Goal: Information Seeking & Learning: Learn about a topic

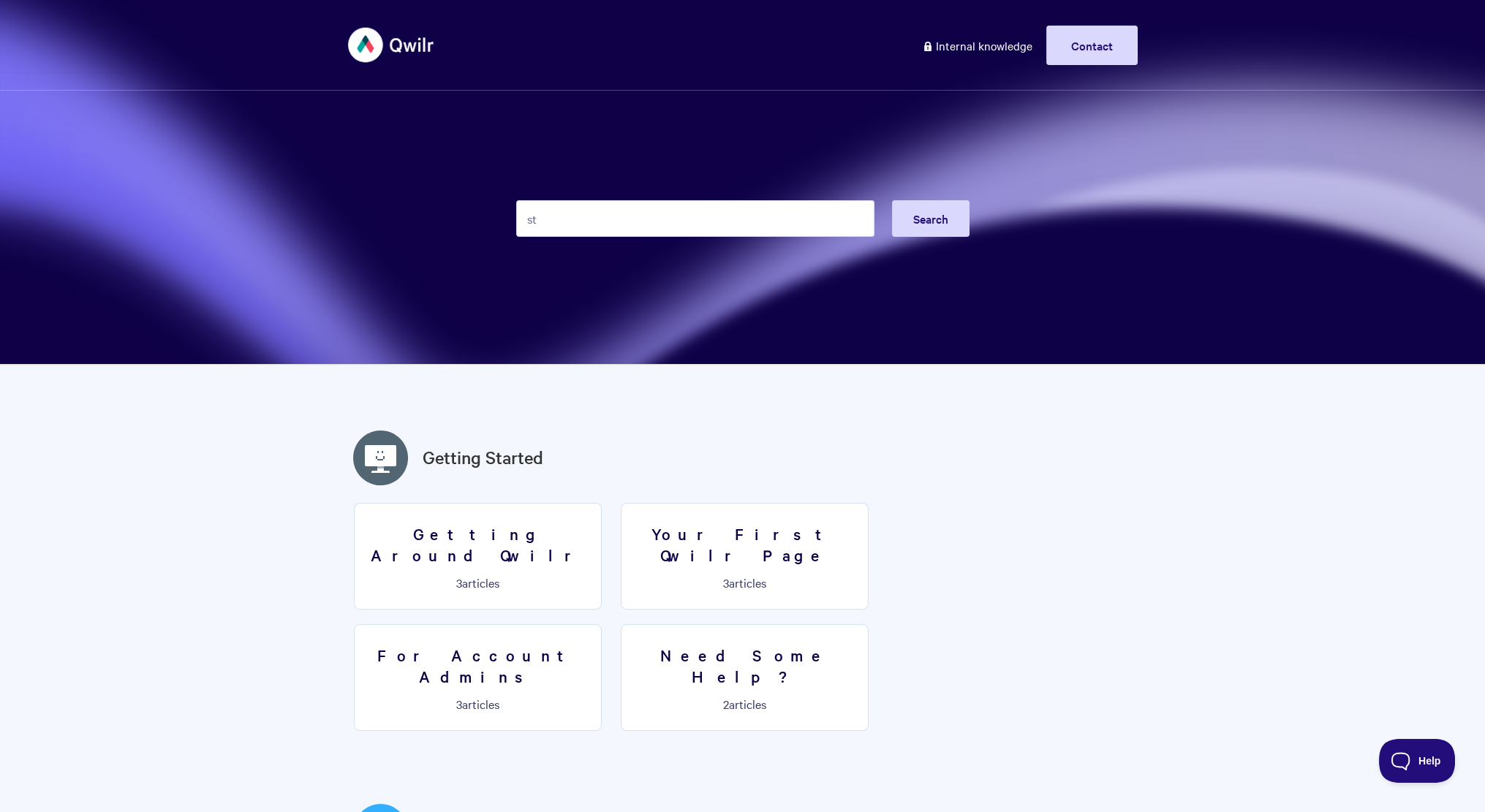
type input "s"
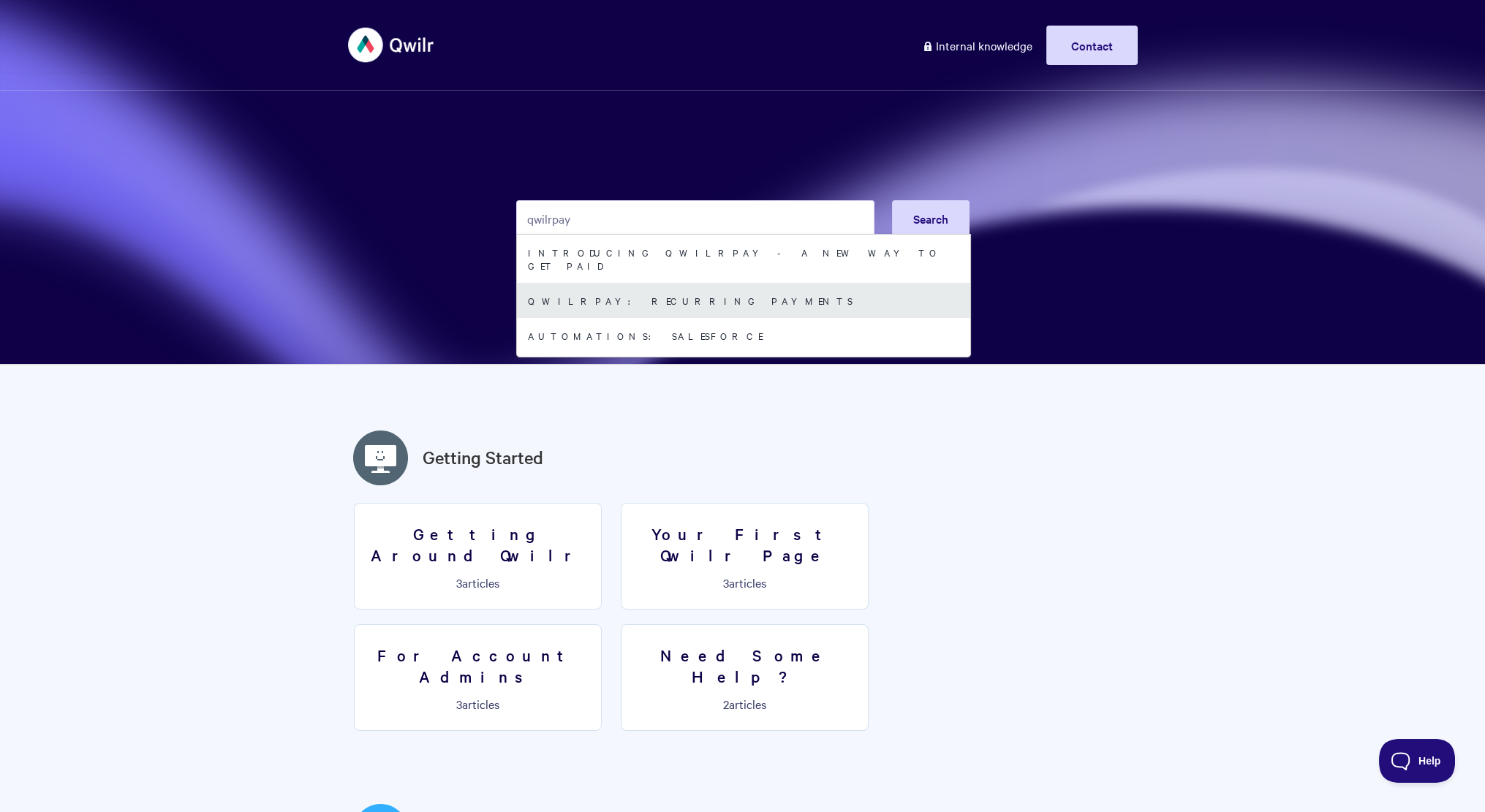
type input "qwilrpay"
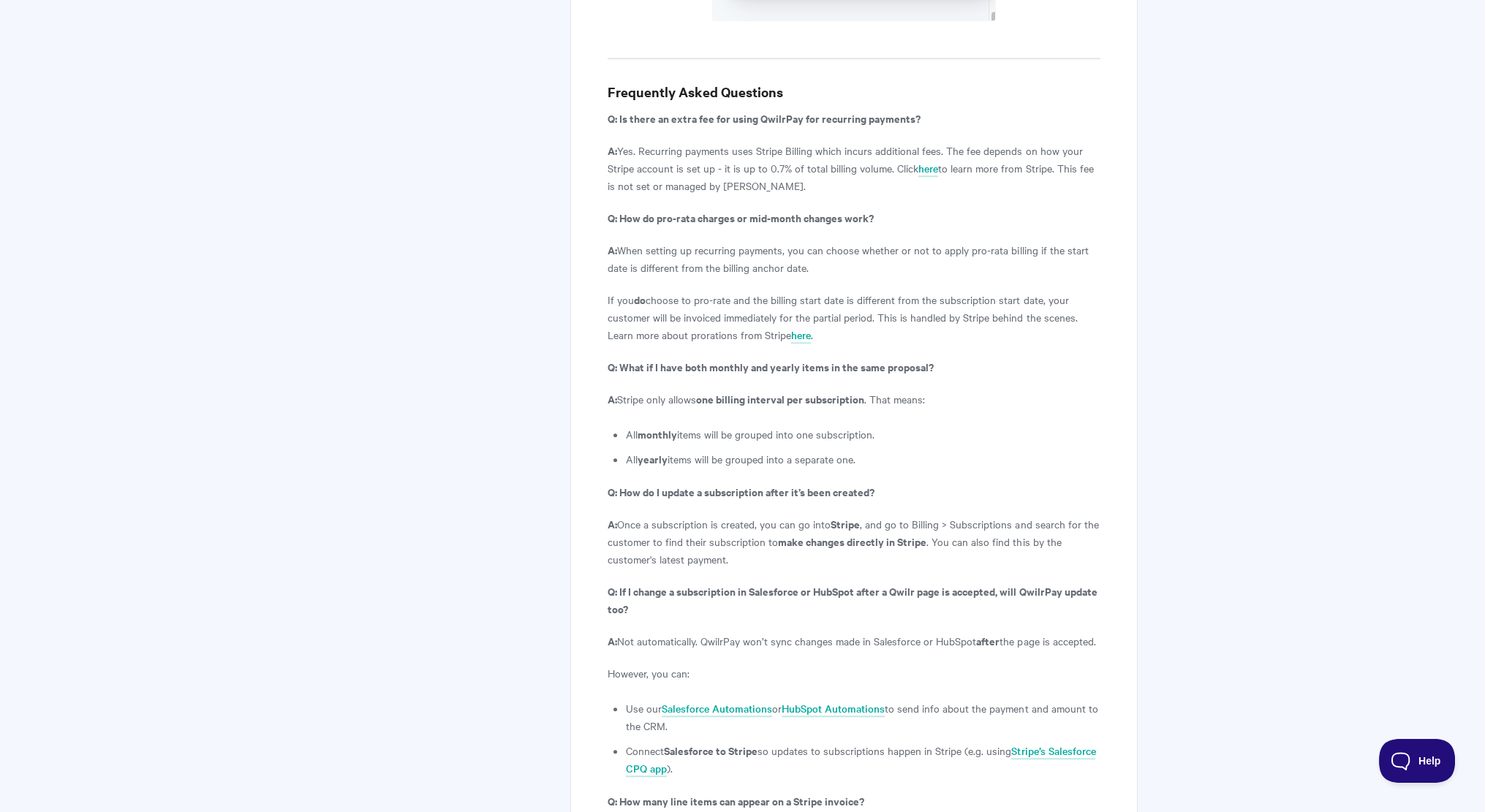
scroll to position [4855, 0]
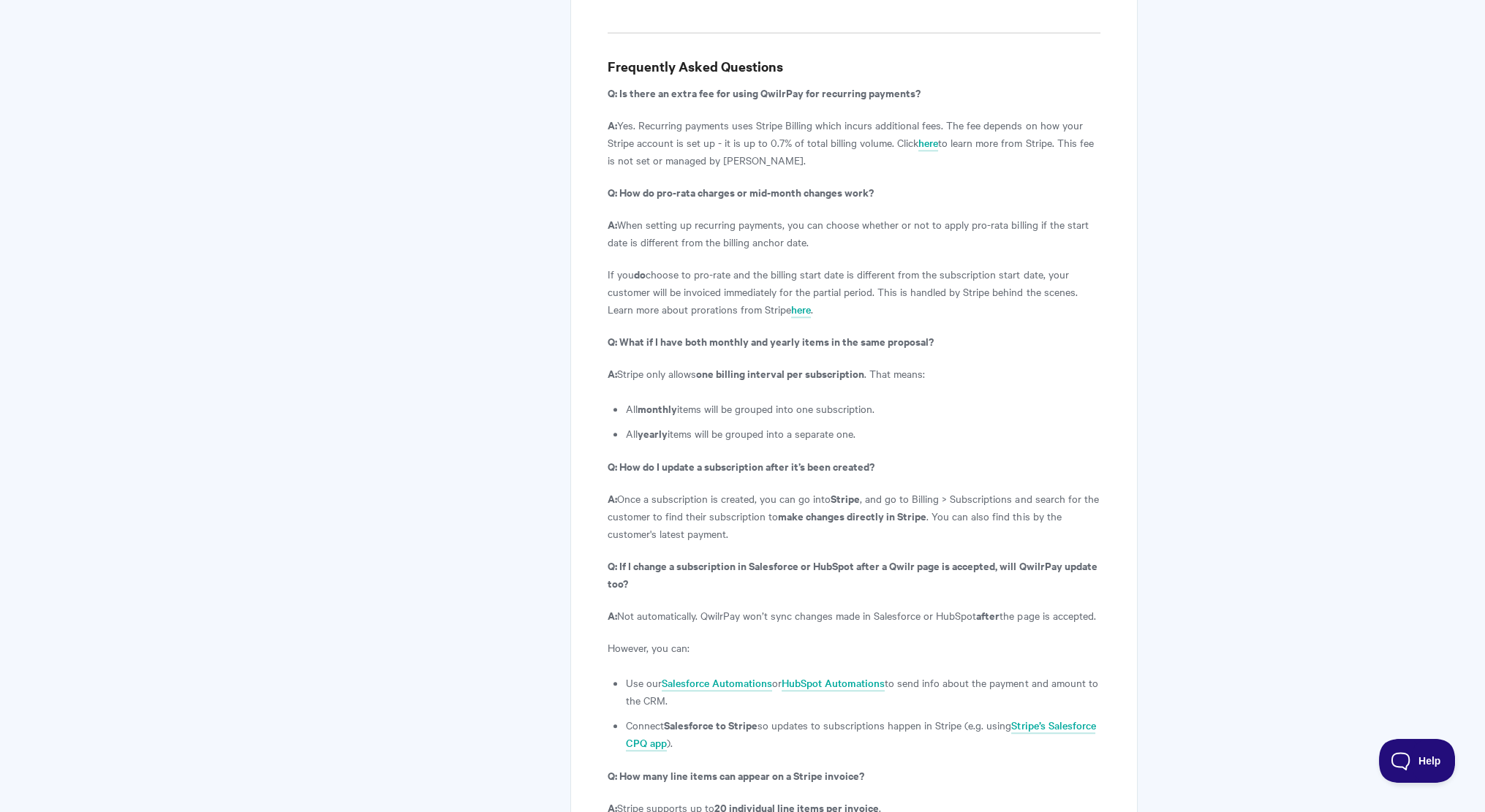
scroll to position [5090, 0]
